Goal: Information Seeking & Learning: Learn about a topic

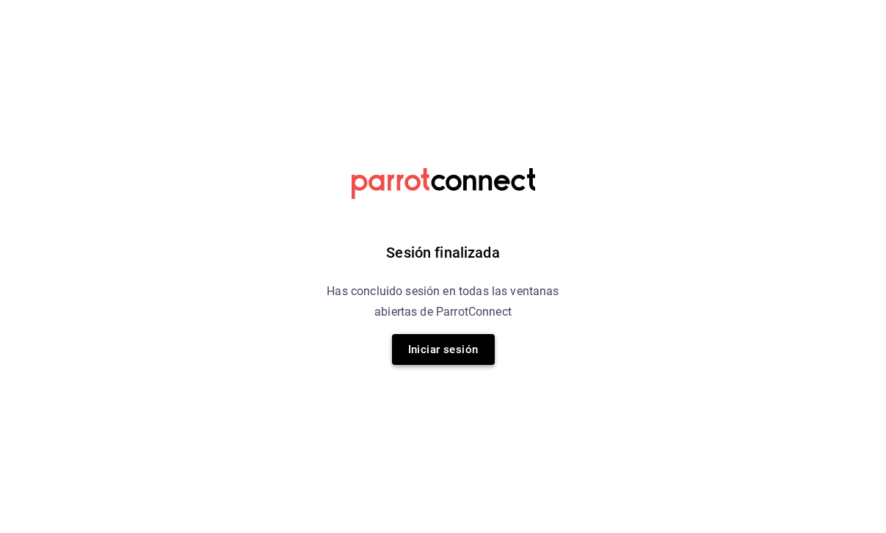
click at [417, 351] on button "Iniciar sesión" at bounding box center [443, 349] width 103 height 31
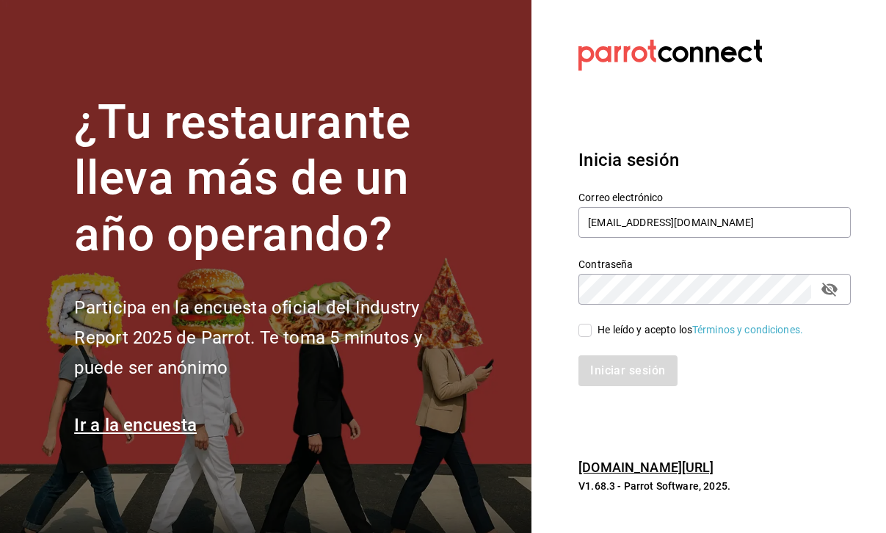
click at [582, 325] on input "He leído y acepto los Términos y condiciones." at bounding box center [585, 330] width 13 height 13
checkbox input "true"
click at [633, 381] on button "Iniciar sesión" at bounding box center [629, 370] width 100 height 31
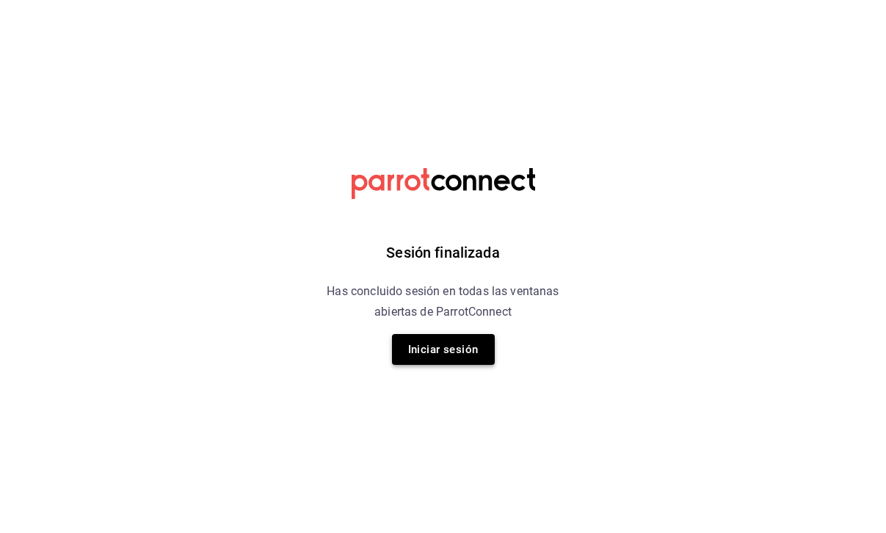
click at [439, 345] on button "Iniciar sesión" at bounding box center [443, 349] width 103 height 31
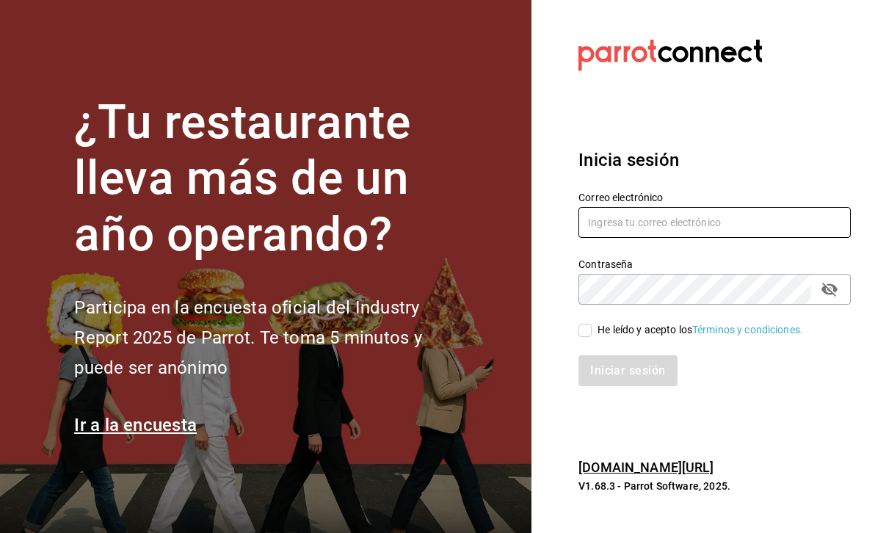
type input "jennydow13@gmail.com"
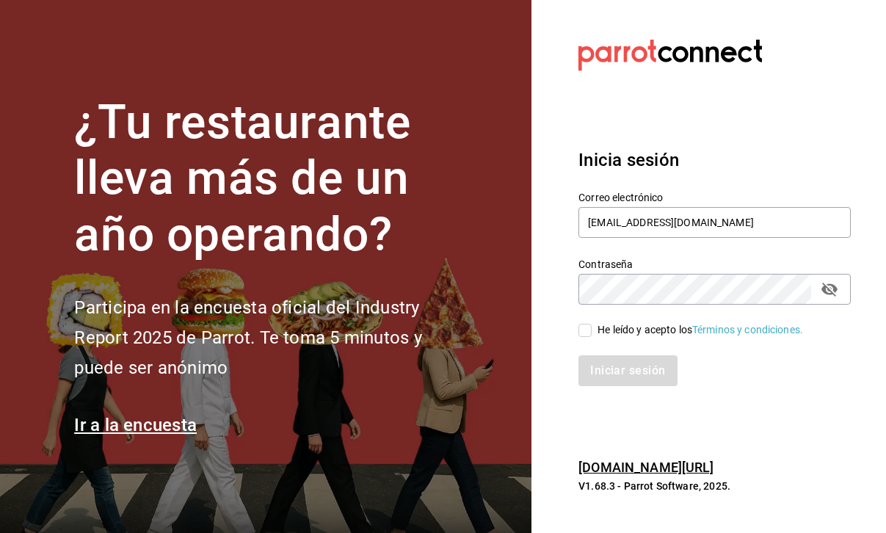
click at [589, 326] on input "He leído y acepto los Términos y condiciones." at bounding box center [585, 330] width 13 height 13
checkbox input "true"
click at [613, 371] on button "Iniciar sesión" at bounding box center [629, 370] width 100 height 31
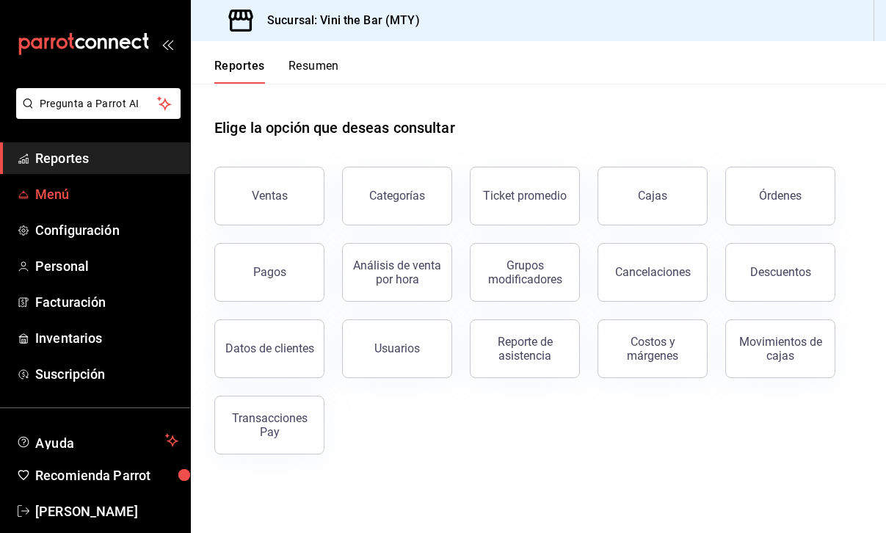
click at [84, 201] on span "Menú" at bounding box center [106, 194] width 143 height 20
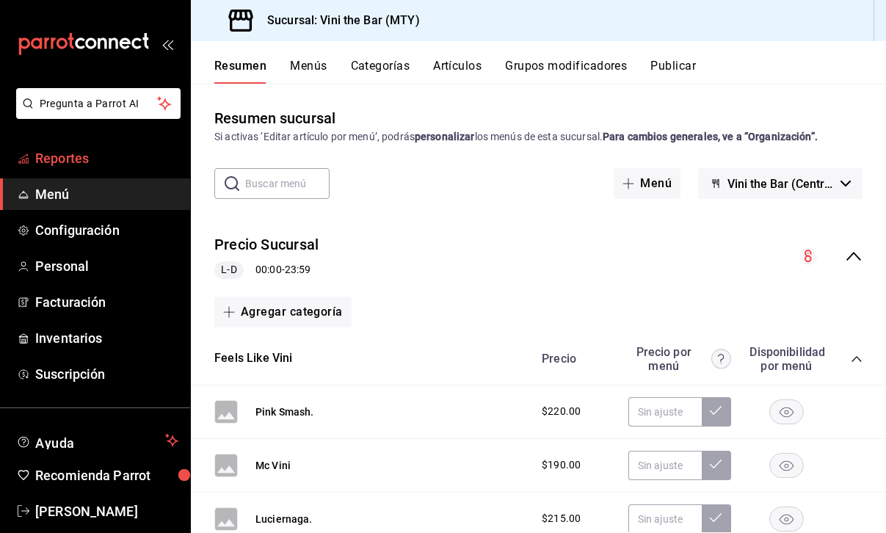
click at [62, 152] on span "Reportes" at bounding box center [106, 158] width 143 height 20
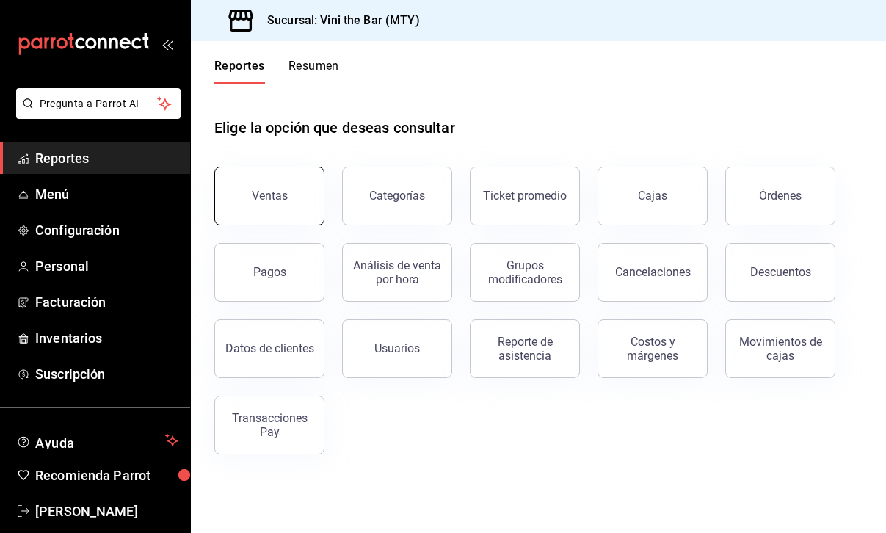
click at [283, 206] on button "Ventas" at bounding box center [269, 196] width 110 height 59
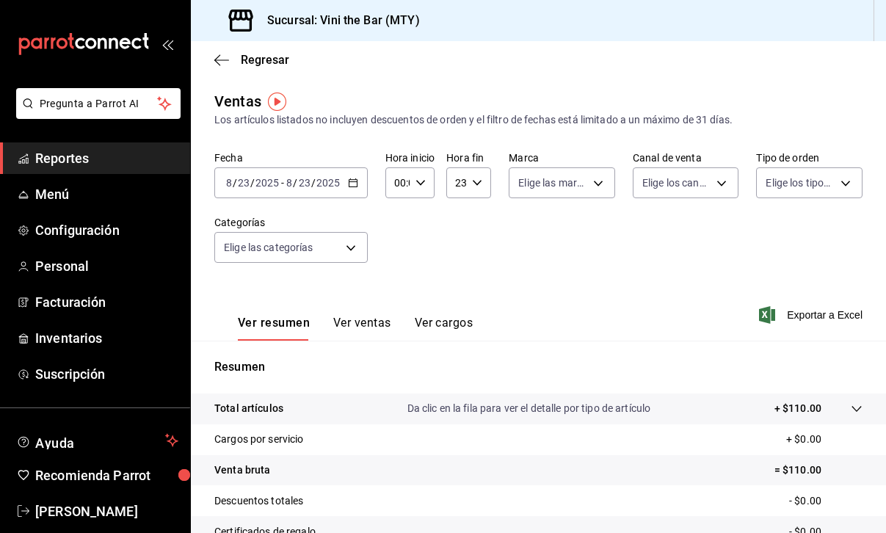
click at [354, 188] on div "[DATE] [DATE] - [DATE] [DATE]" at bounding box center [290, 182] width 153 height 31
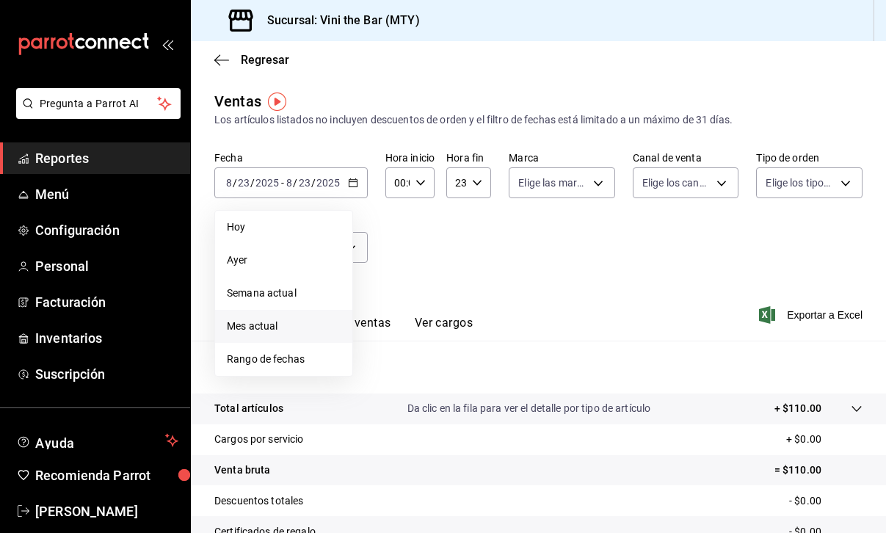
click at [302, 314] on li "Mes actual" at bounding box center [283, 326] width 137 height 33
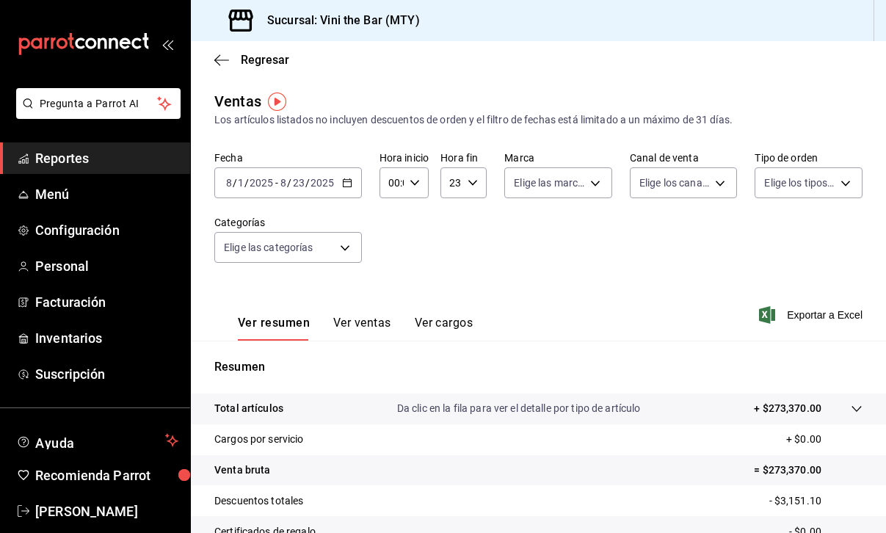
scroll to position [12, 0]
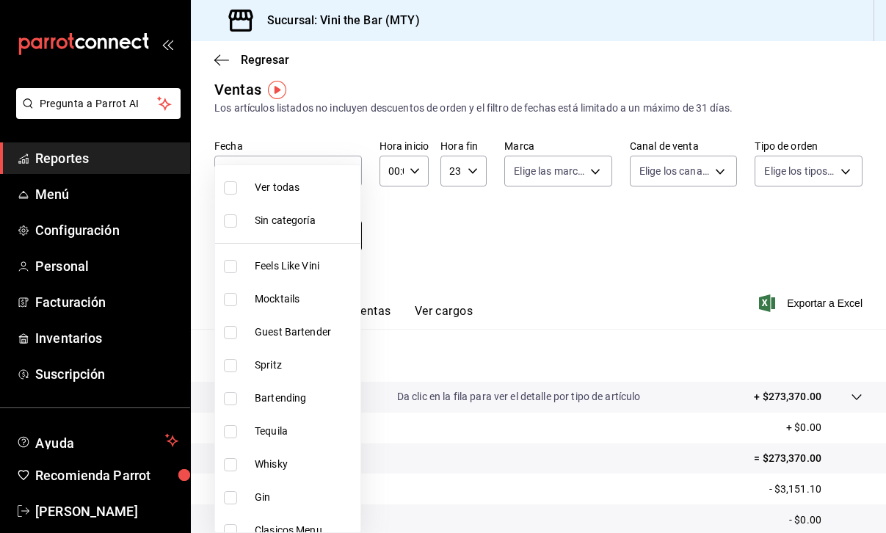
click at [338, 231] on body "Pregunta a Parrot AI Reportes Menú Configuración Personal Facturación Inventari…" at bounding box center [443, 266] width 886 height 533
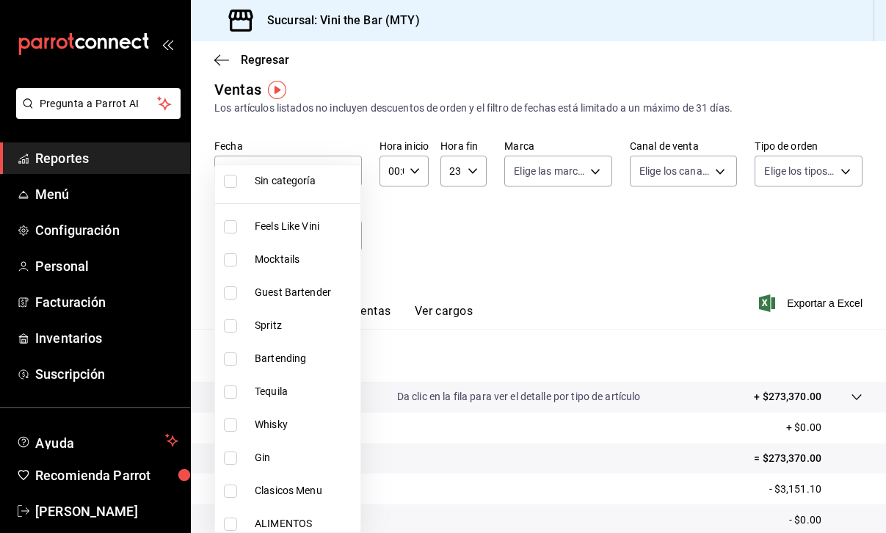
scroll to position [45, 0]
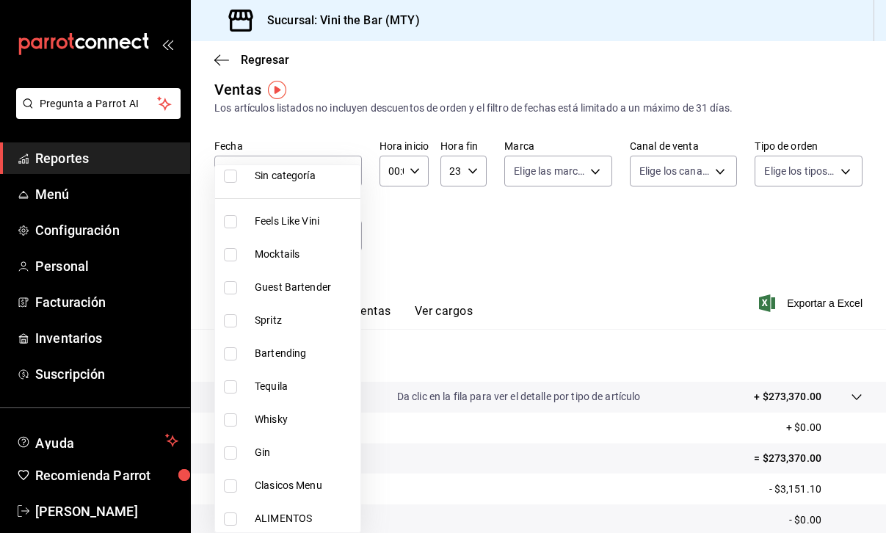
click at [310, 235] on li "Feels Like Vini" at bounding box center [287, 221] width 145 height 33
type input "12d1936a-636c-47d0-af86-05f23ee8085a"
checkbox input "true"
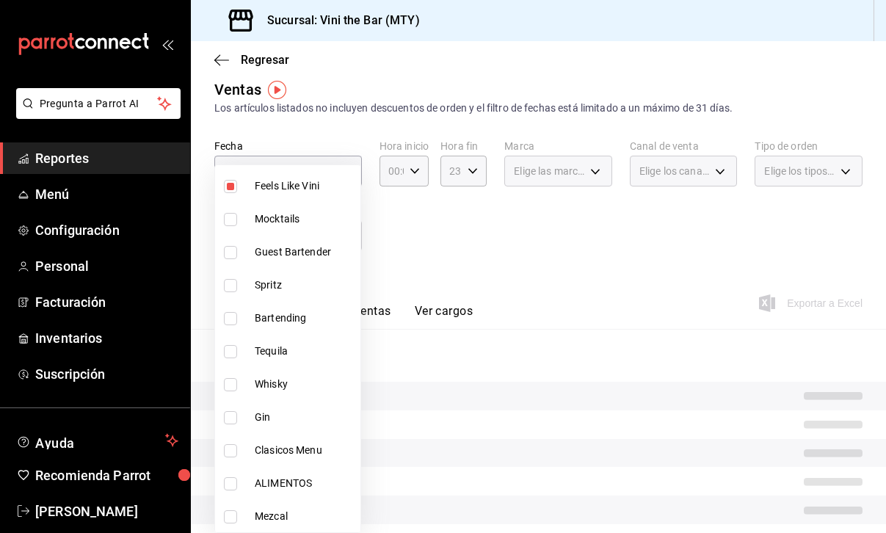
scroll to position [112, 0]
click at [301, 424] on span "Clasicos Menu" at bounding box center [305, 417] width 100 height 15
type input "12d1936a-636c-47d0-af86-05f23ee8085a,e5fb4b7f-fd03-47f2-a9a5-2073f5874a64"
checkbox input "true"
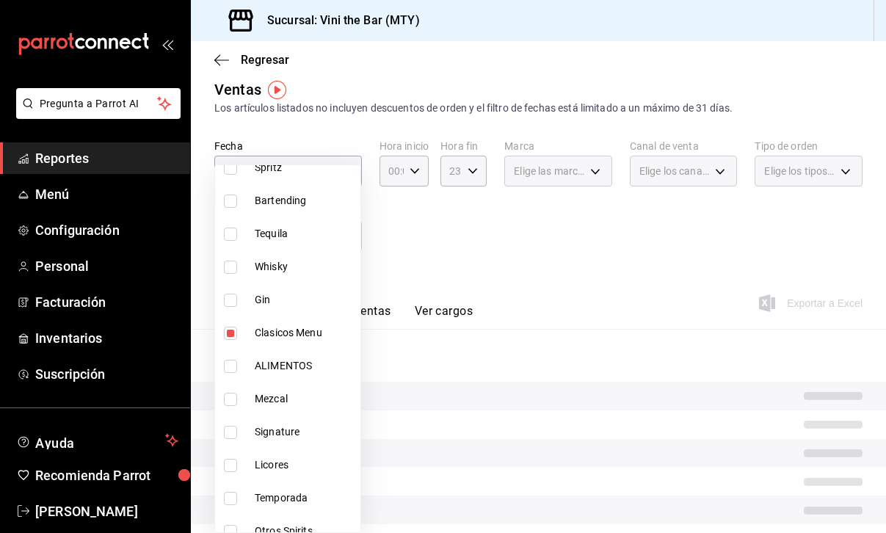
scroll to position [198, 0]
click at [289, 442] on li "Signature" at bounding box center [287, 431] width 145 height 33
type input "12d1936a-636c-47d0-af86-05f23ee8085a,e5fb4b7f-fd03-47f2-a9a5-2073f5874a64,e14a4…"
checkbox input "true"
click at [432, 286] on div at bounding box center [443, 266] width 886 height 533
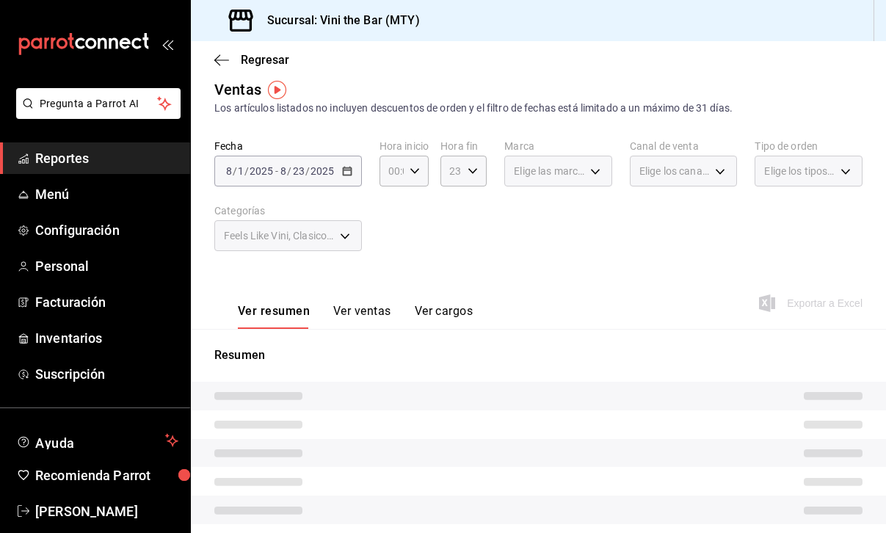
click at [365, 316] on button "Ver ventas" at bounding box center [362, 316] width 58 height 25
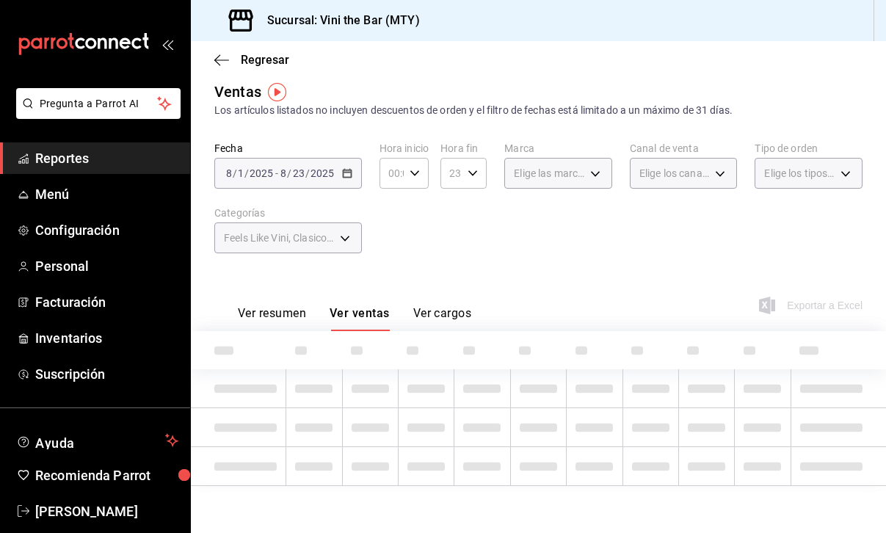
scroll to position [12, 0]
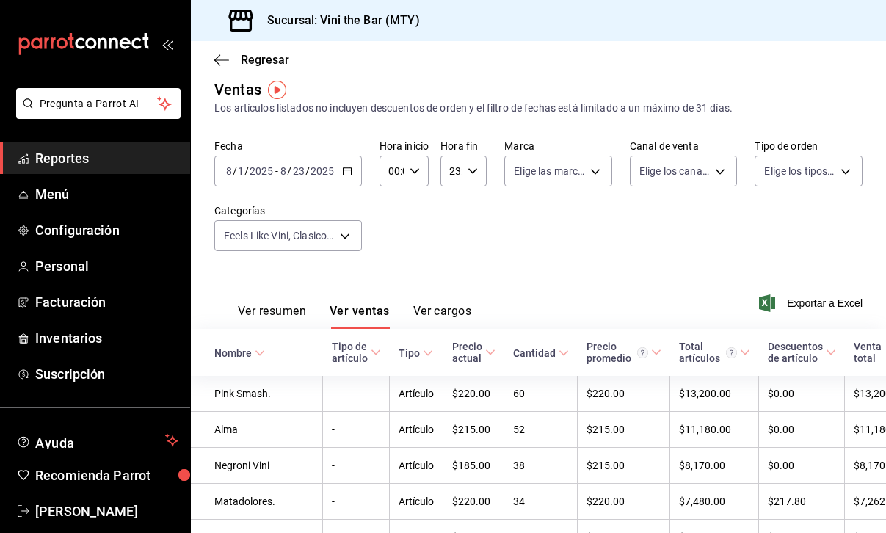
click at [513, 355] on div "Cantidad" at bounding box center [534, 353] width 43 height 12
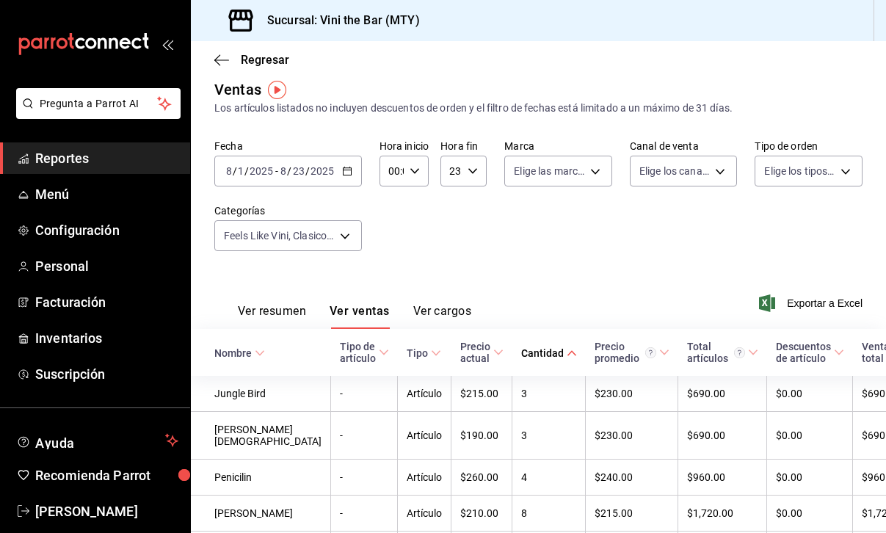
click at [521, 355] on div "Cantidad" at bounding box center [542, 353] width 43 height 12
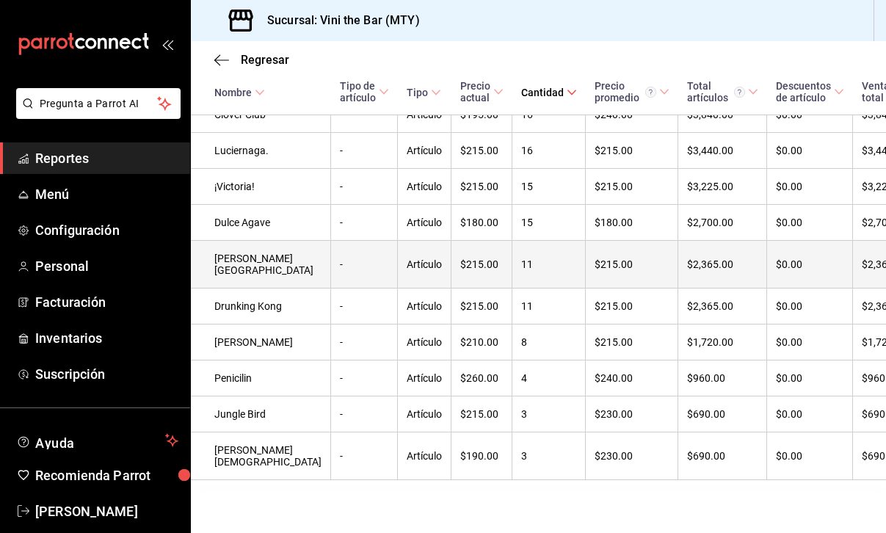
scroll to position [0, 0]
